Goal: Navigation & Orientation: Find specific page/section

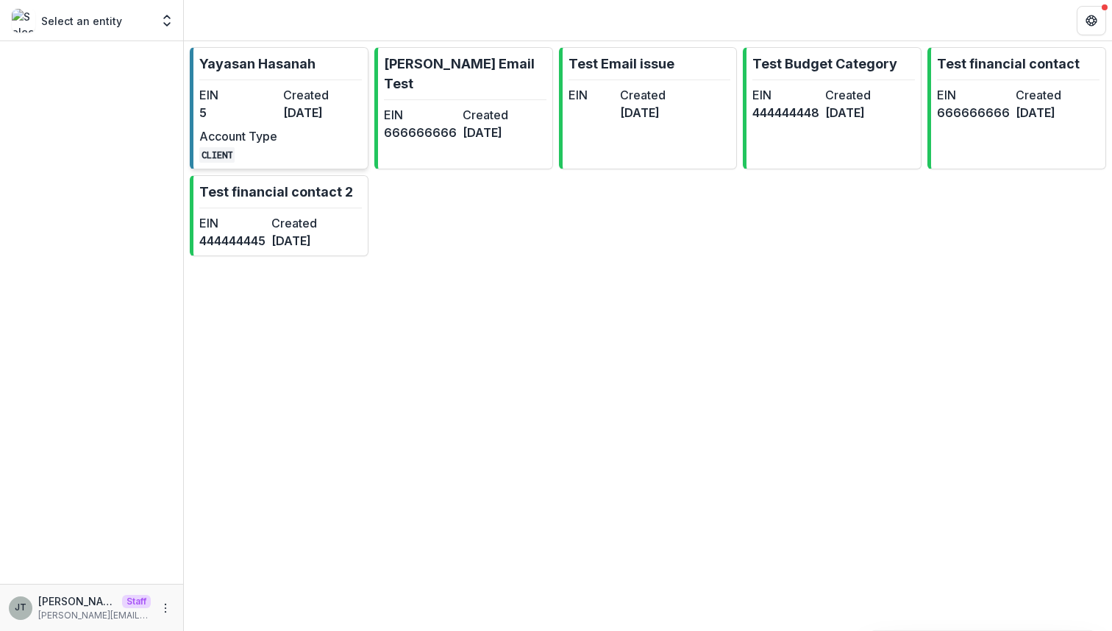
click at [315, 129] on div "EIN 5 Created 4 months ago Account Type CLIENT" at bounding box center [280, 124] width 162 height 77
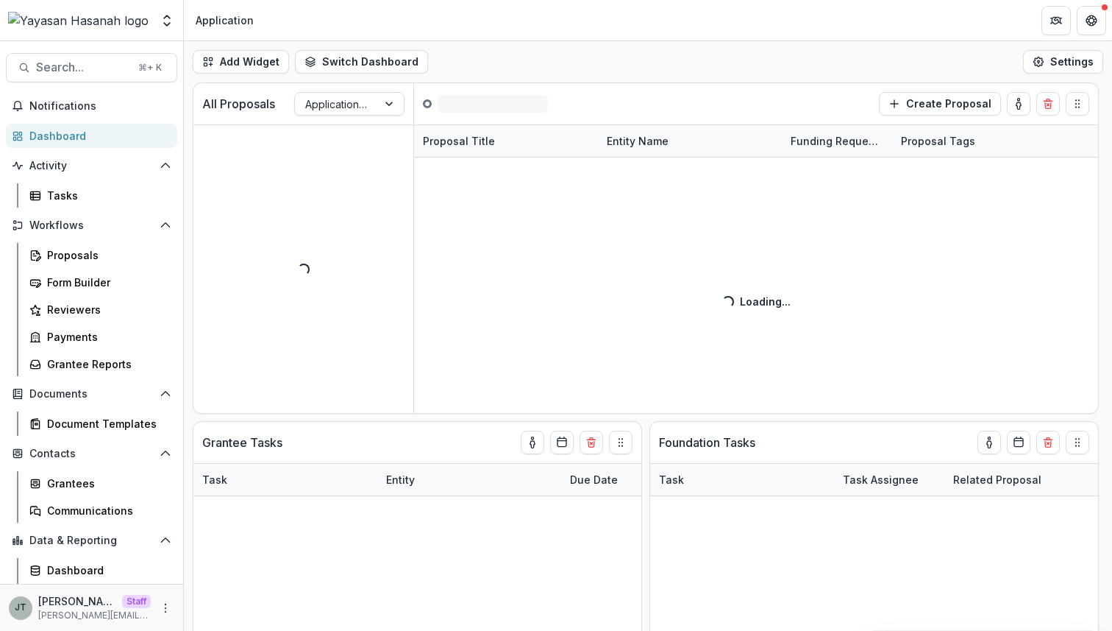
scroll to position [53, 0]
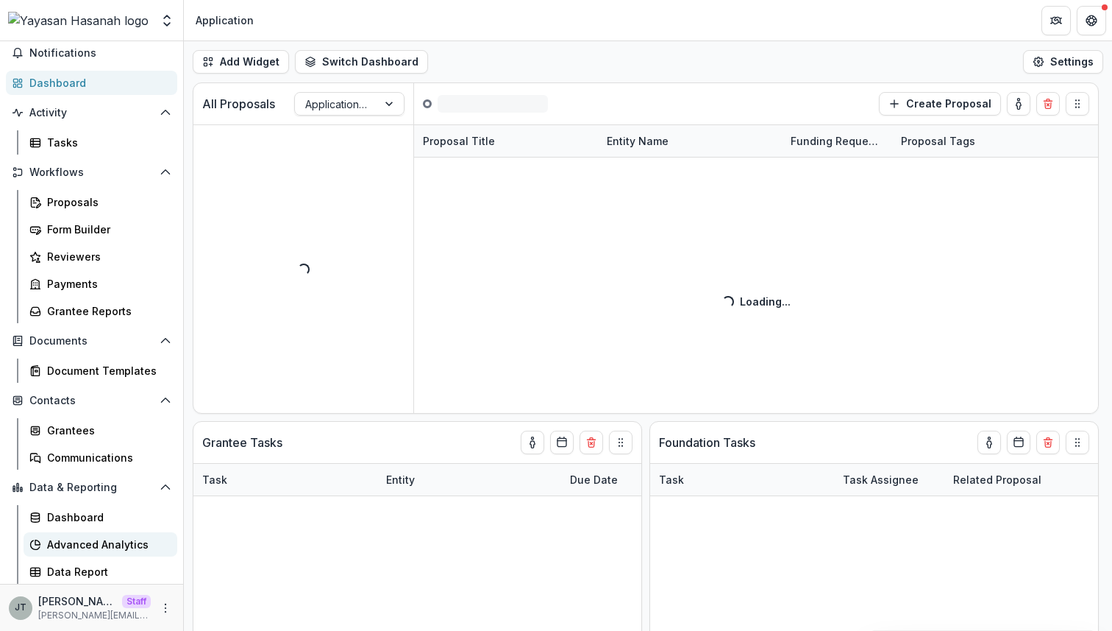
click at [104, 550] on div "Advanced Analytics" at bounding box center [106, 543] width 118 height 15
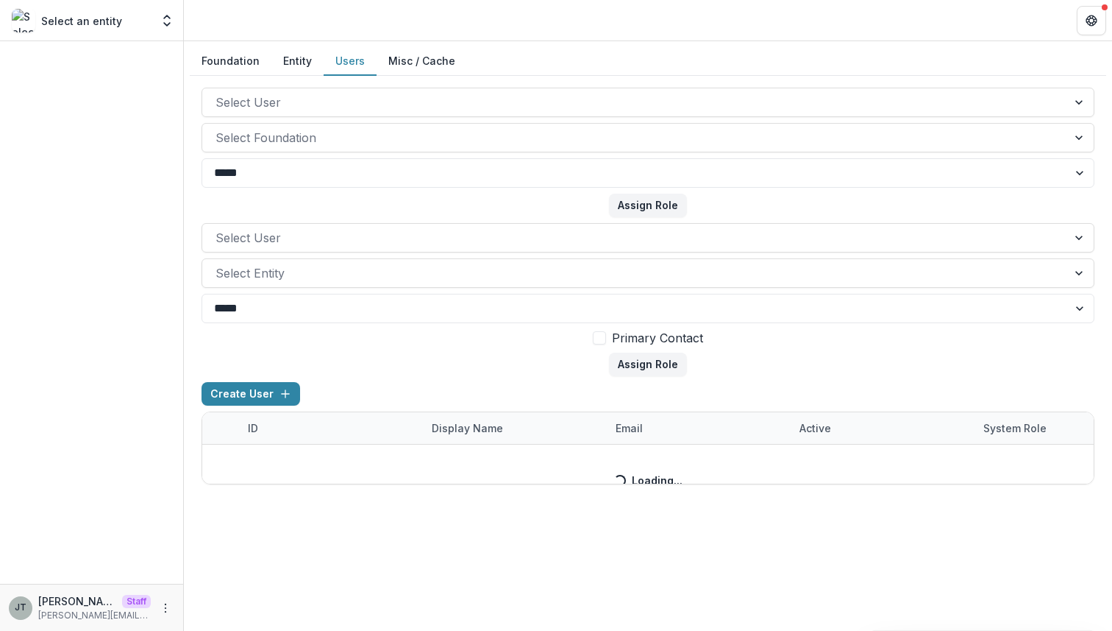
click at [355, 64] on button "Users" at bounding box center [350, 61] width 53 height 29
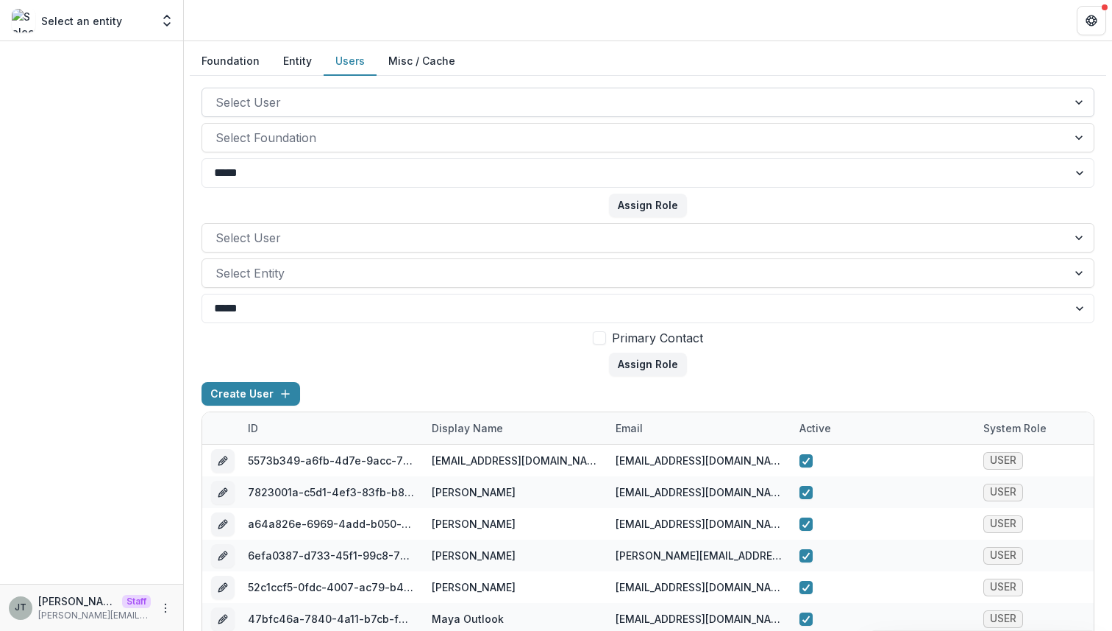
click at [341, 104] on div at bounding box center [635, 102] width 839 height 21
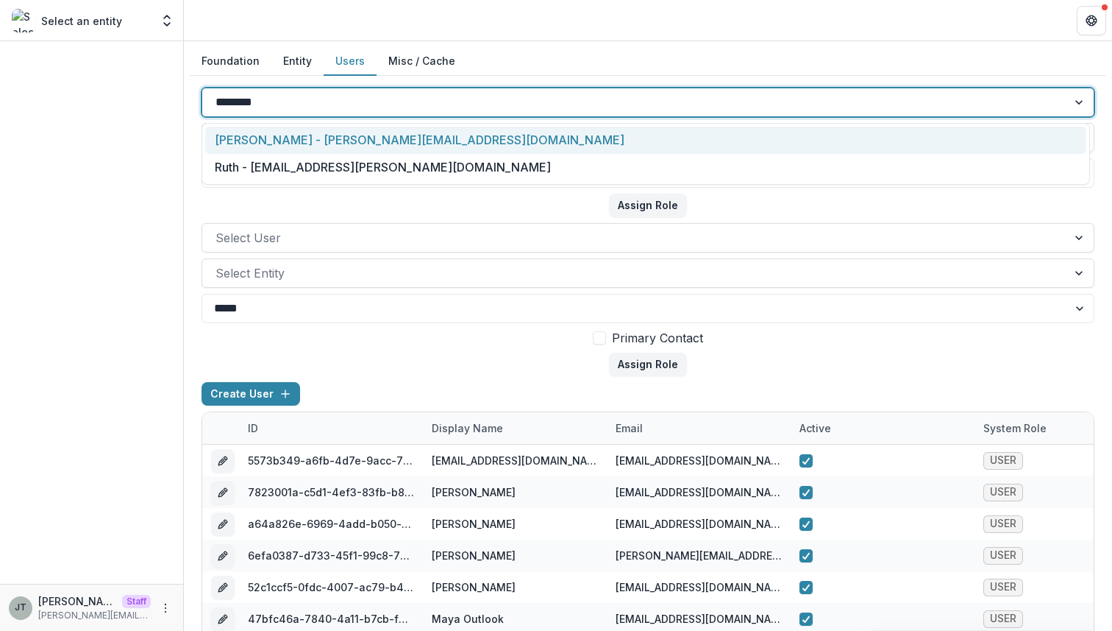
type input "*********"
click at [352, 140] on div "Joyce N Temelio - joyce@trytemelio.com" at bounding box center [645, 140] width 881 height 27
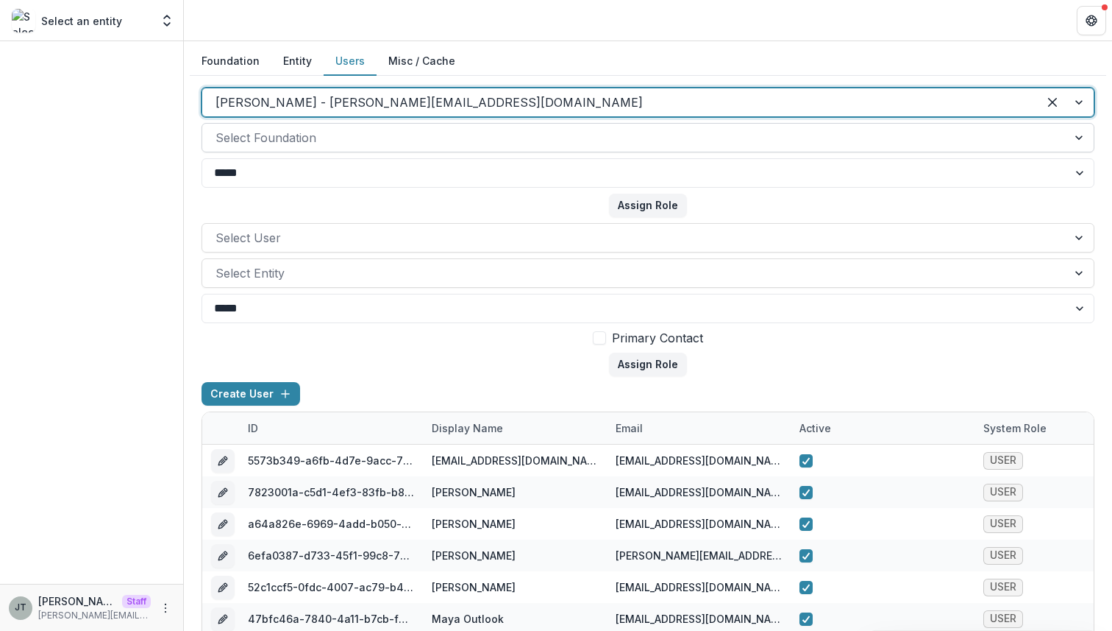
click at [342, 144] on div at bounding box center [635, 137] width 839 height 21
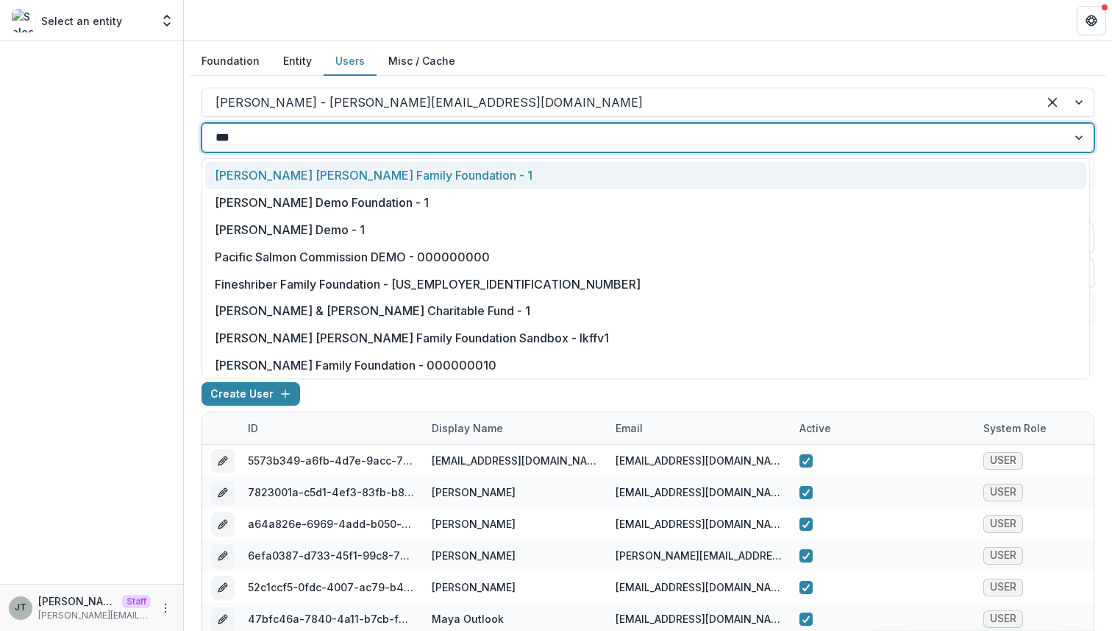
type input "****"
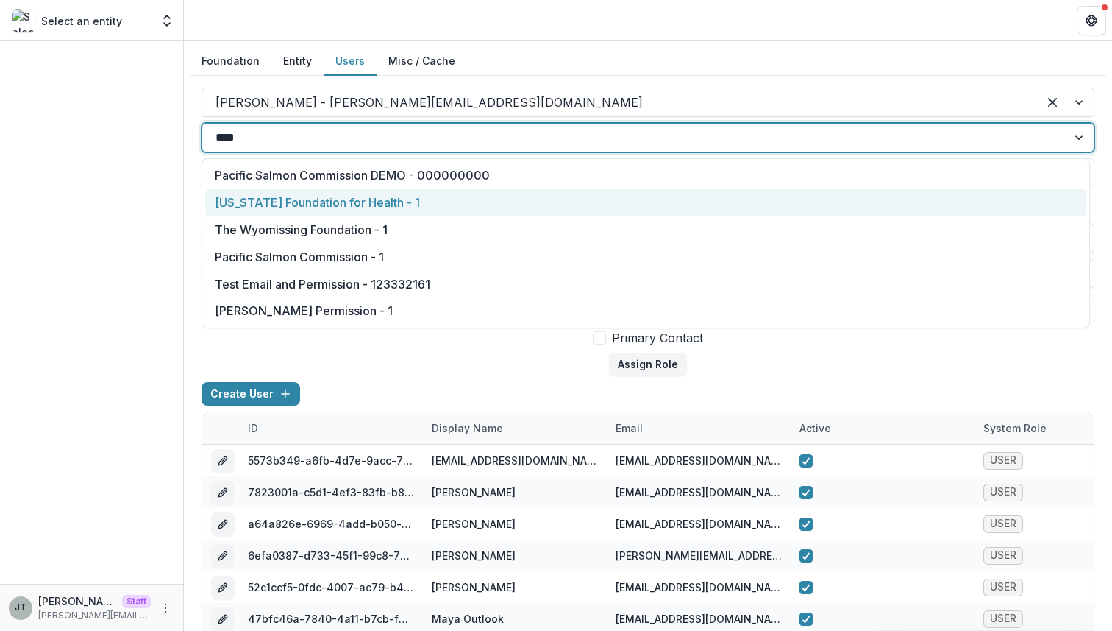
click at [353, 196] on div "Missouri Foundation for Health - 1" at bounding box center [645, 202] width 881 height 27
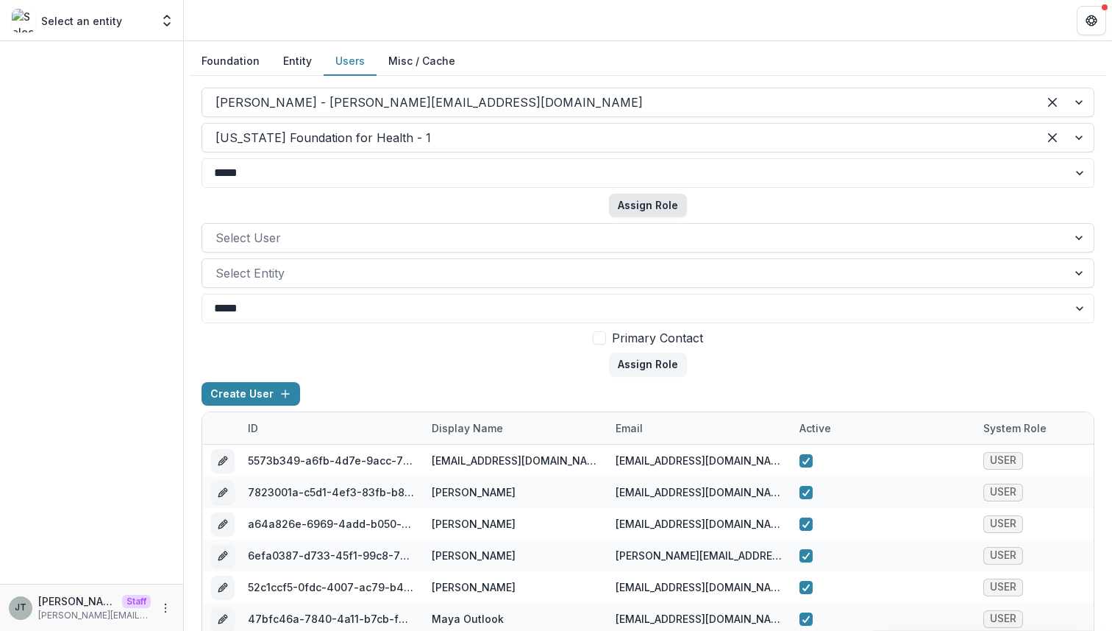
click at [647, 208] on button "Assign Role" at bounding box center [648, 205] width 78 height 24
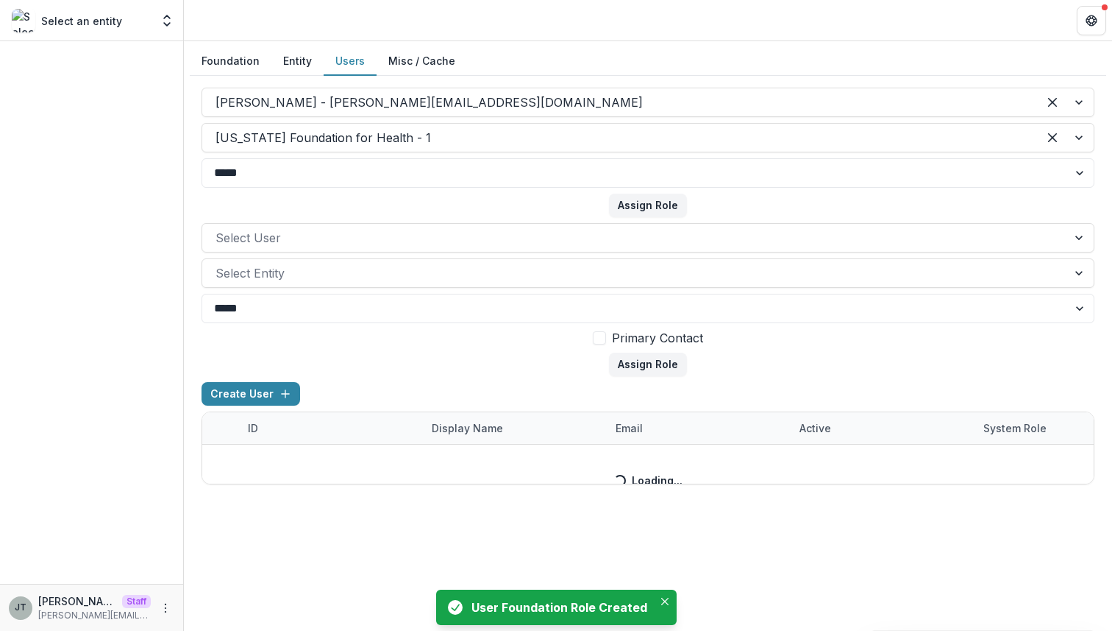
click at [228, 59] on button "Foundation" at bounding box center [231, 61] width 82 height 29
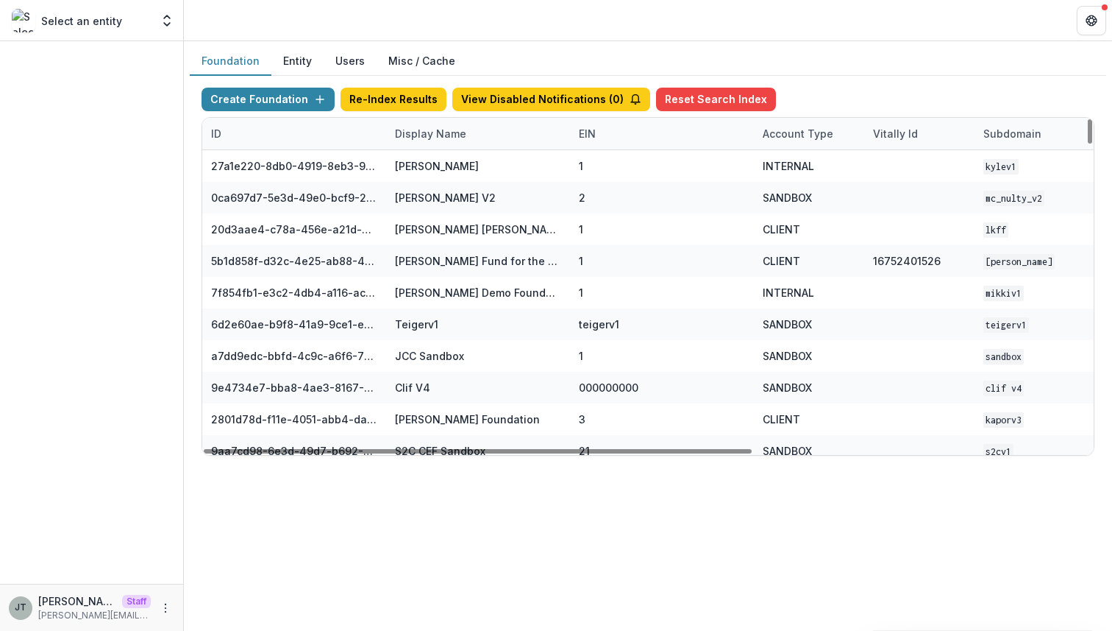
click at [451, 138] on div "Display Name" at bounding box center [430, 133] width 89 height 15
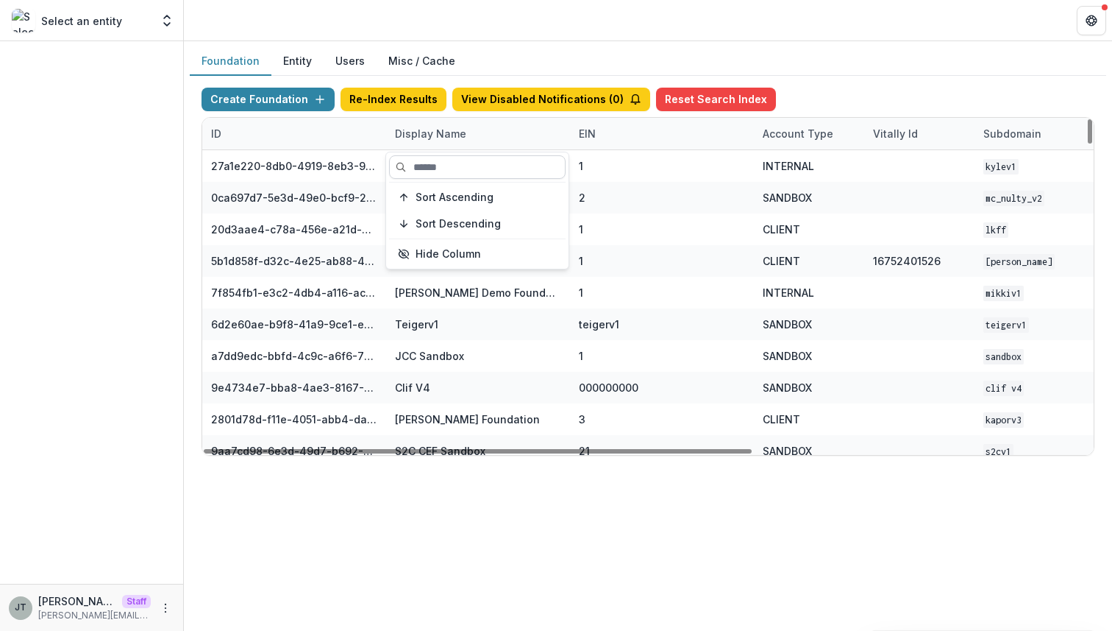
click at [438, 168] on input at bounding box center [477, 167] width 177 height 24
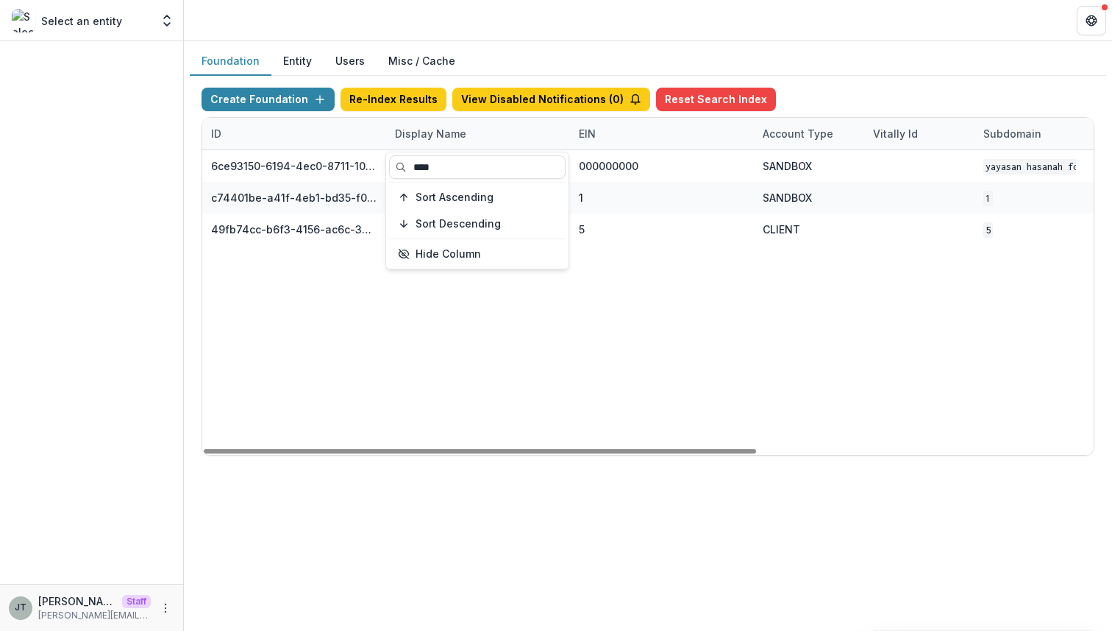
type input "****"
click at [550, 324] on div "6ce93150-6194-4ec0-8711-10eea11397ba Yayasan Hasanah Foundation v1 000000000 SA…" at bounding box center [919, 302] width 1435 height 305
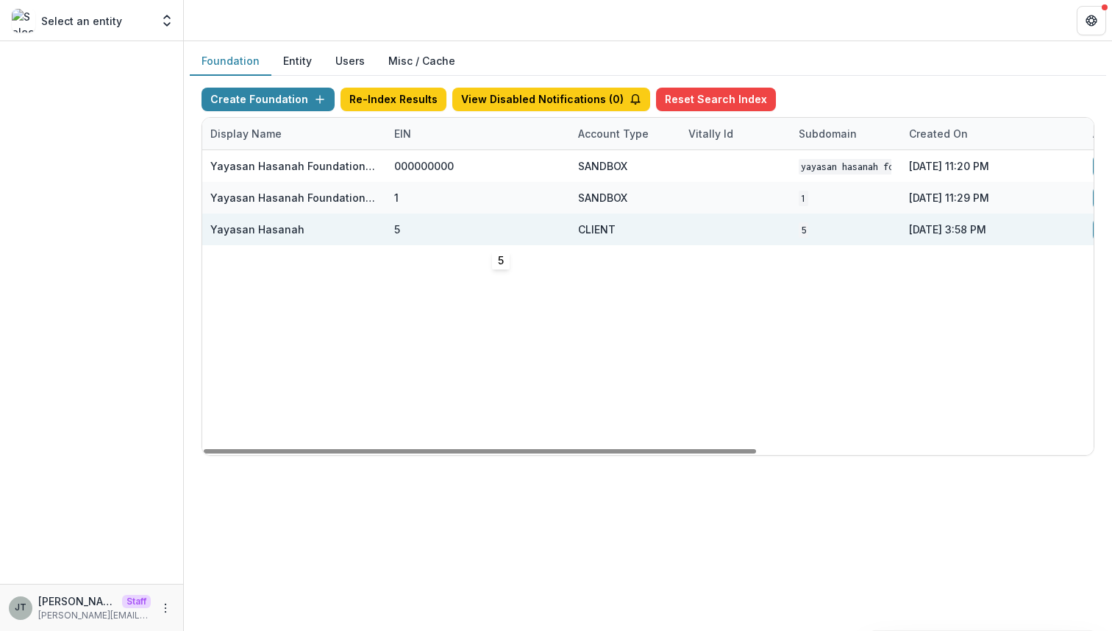
scroll to position [0, 307]
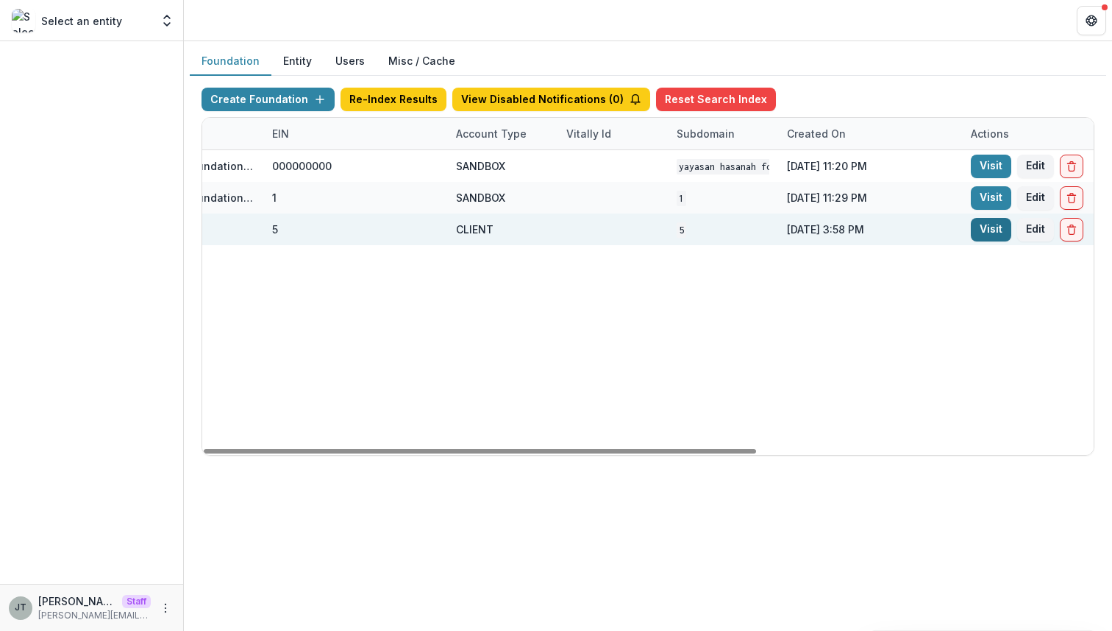
click at [997, 231] on link "Visit" at bounding box center [991, 230] width 40 height 24
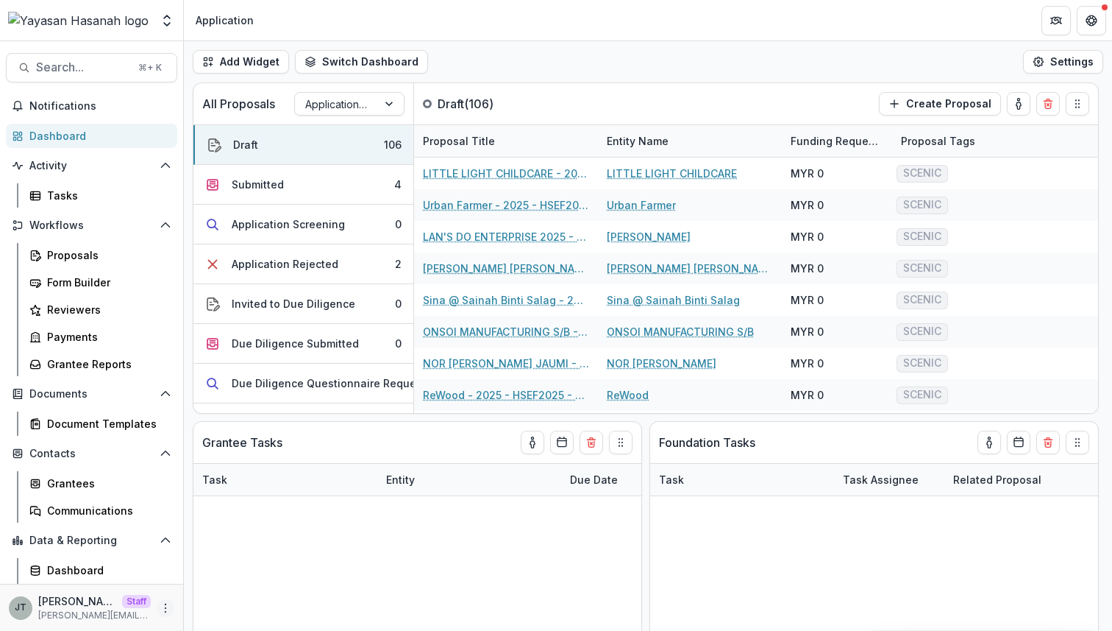
click at [160, 608] on icon "More" at bounding box center [166, 608] width 12 height 12
click at [205, 575] on link "User Settings" at bounding box center [258, 576] width 157 height 24
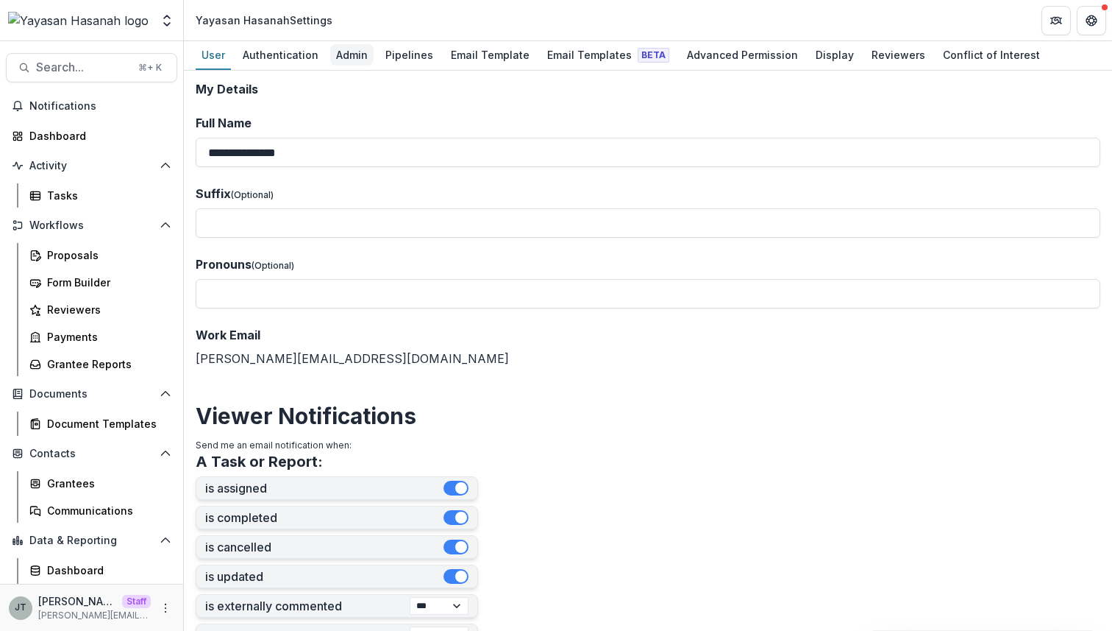
click at [347, 57] on div "Admin" at bounding box center [351, 54] width 43 height 21
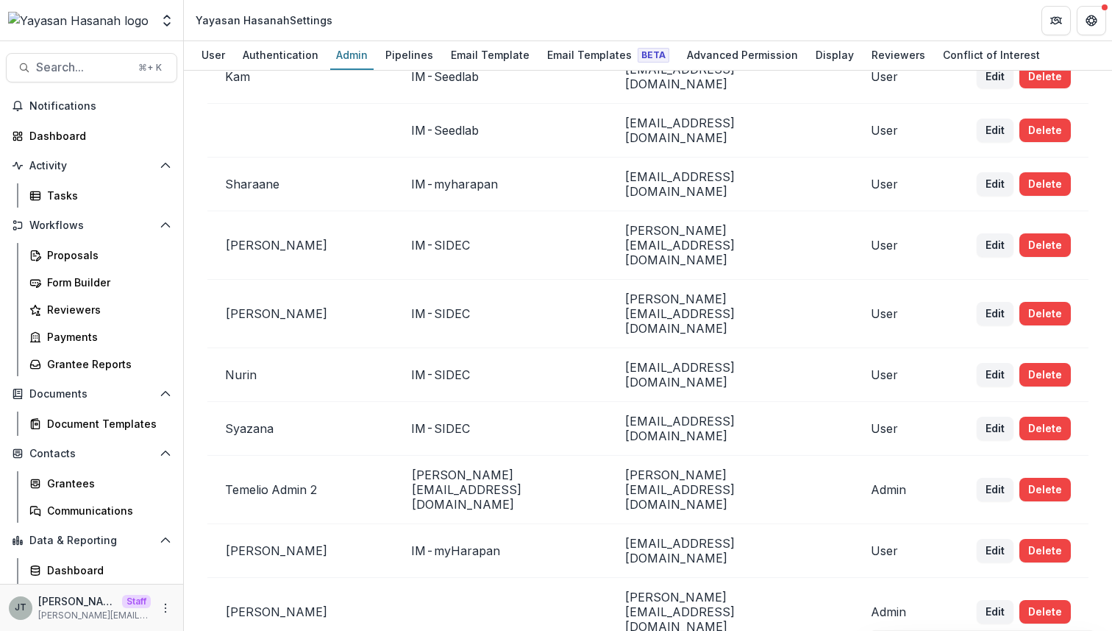
scroll to position [1392, 0]
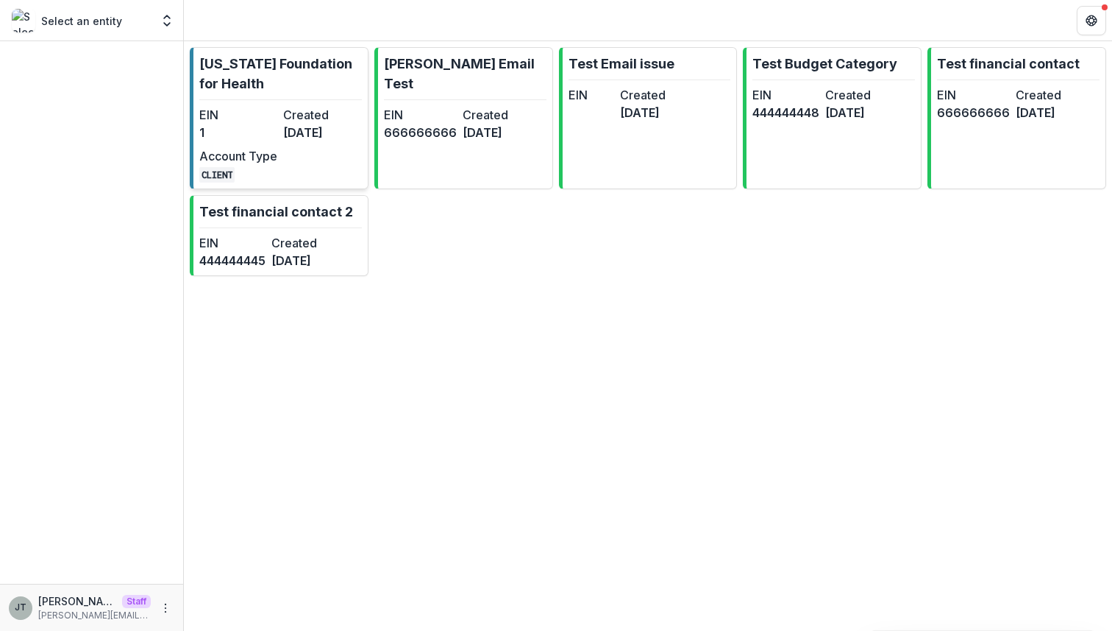
click at [252, 101] on link "Missouri Foundation for Health EIN 1 Created 6 months ago Account Type CLIENT" at bounding box center [279, 118] width 179 height 142
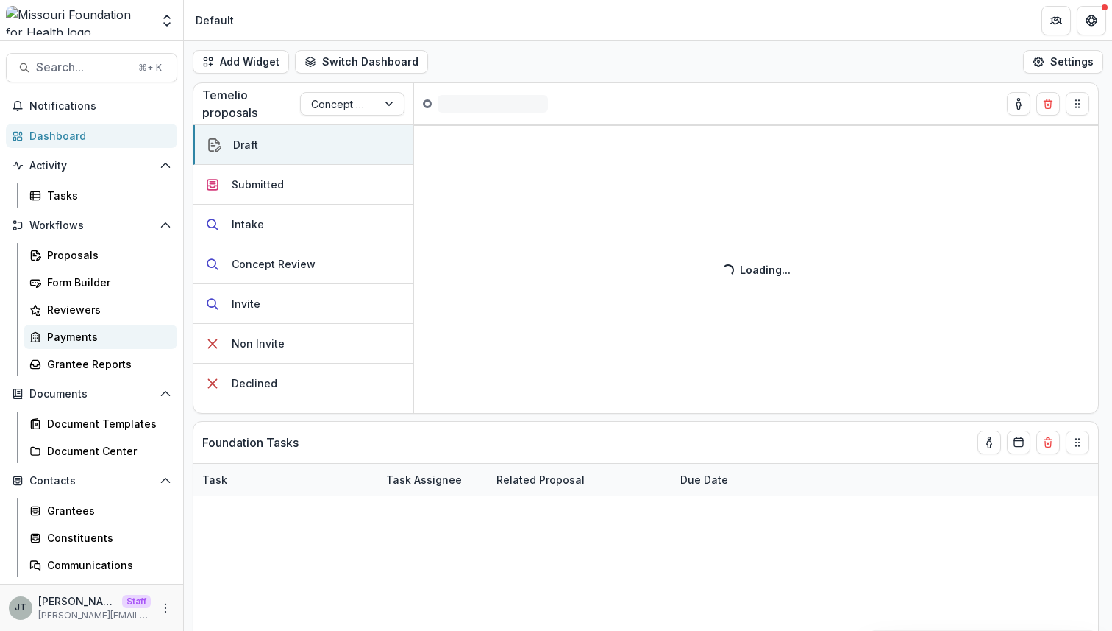
scroll to position [107, 0]
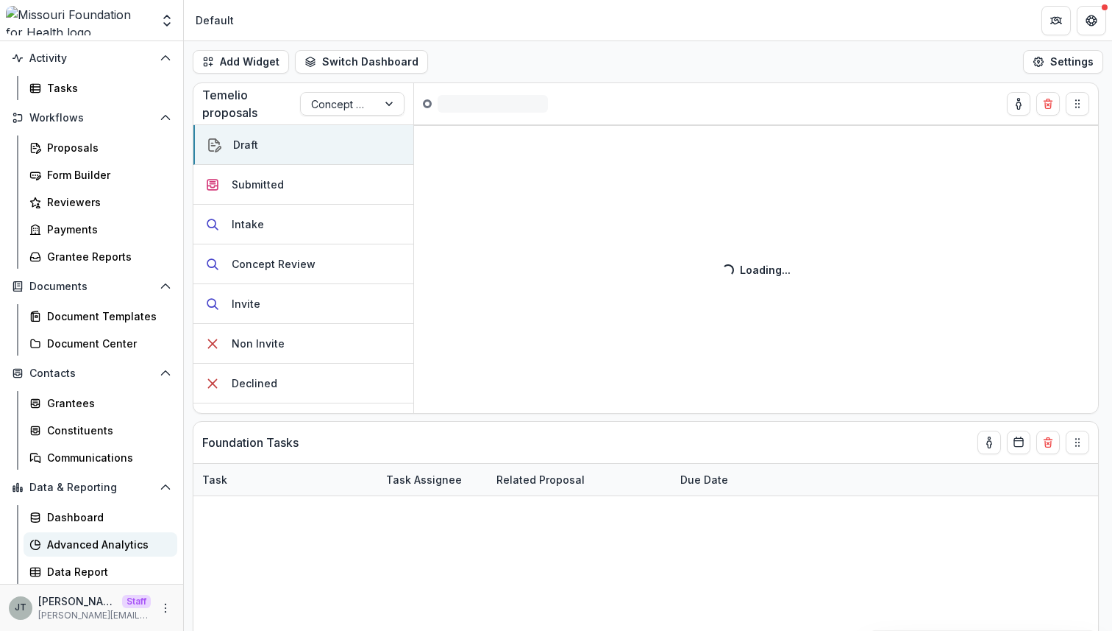
click at [117, 537] on div "Advanced Analytics" at bounding box center [106, 543] width 118 height 15
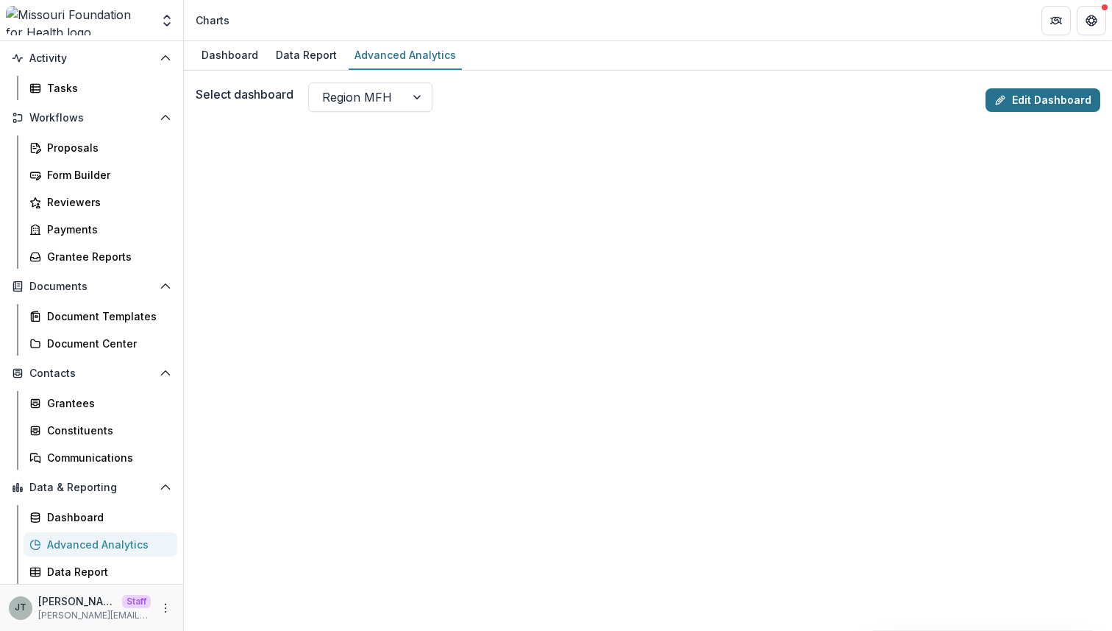
click at [1026, 101] on link "Edit Dashboard" at bounding box center [1043, 100] width 115 height 24
